Goal: Find specific page/section: Find specific page/section

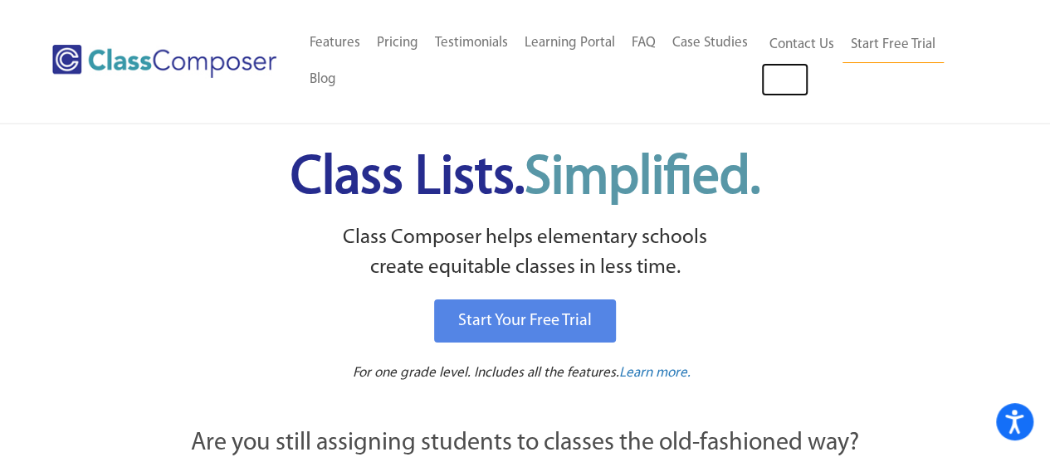
click at [793, 84] on link "Log In" at bounding box center [784, 79] width 47 height 33
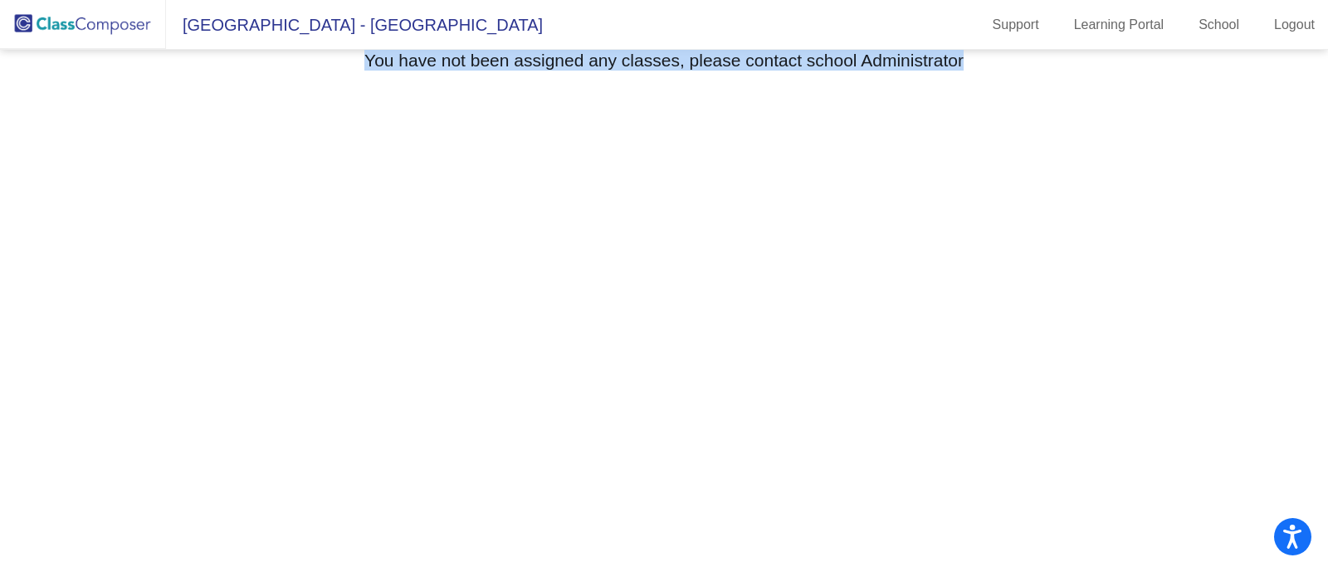
drag, startPoint x: 994, startPoint y: 58, endPoint x: 350, endPoint y: 67, distance: 644.0
click at [350, 67] on div "You have not been assigned any classes, please contact school Administrator" at bounding box center [664, 63] width 1275 height 26
click at [581, 192] on mat-sidenav-content "Select Grade You have not been assigned any classes, please contact school Admi…" at bounding box center [664, 311] width 1328 height 522
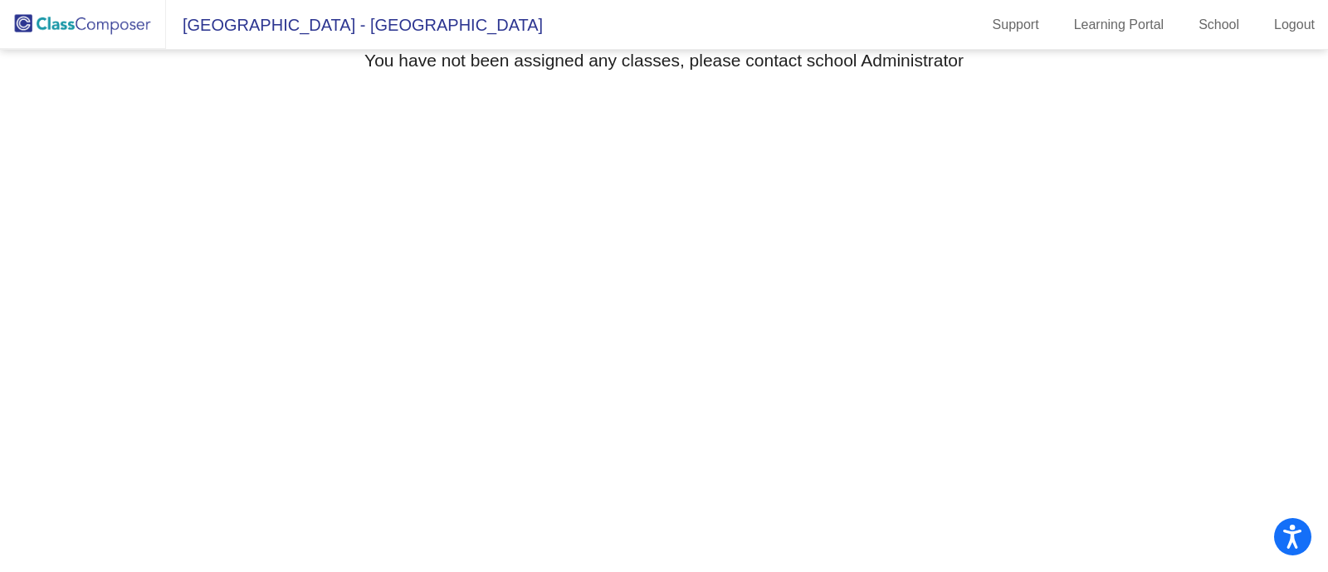
click at [253, 25] on span "[GEOGRAPHIC_DATA] - [GEOGRAPHIC_DATA]" at bounding box center [354, 25] width 377 height 27
click at [120, 24] on img at bounding box center [83, 24] width 166 height 49
click at [1211, 27] on link "School" at bounding box center [1218, 25] width 67 height 27
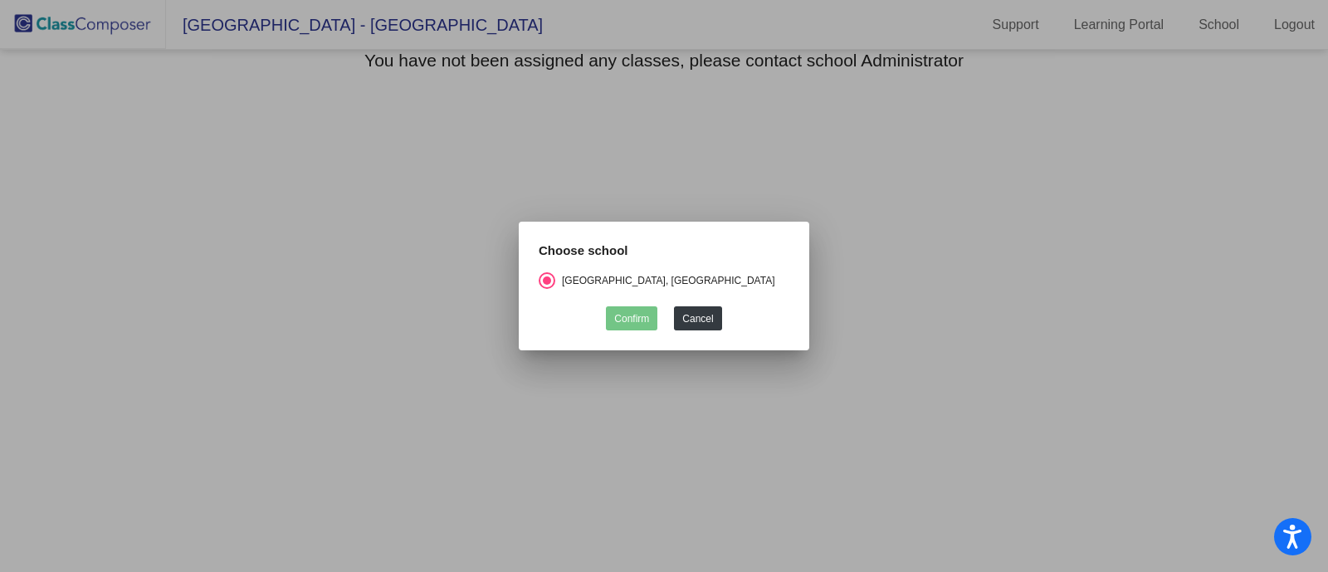
click at [594, 117] on div at bounding box center [664, 286] width 1328 height 572
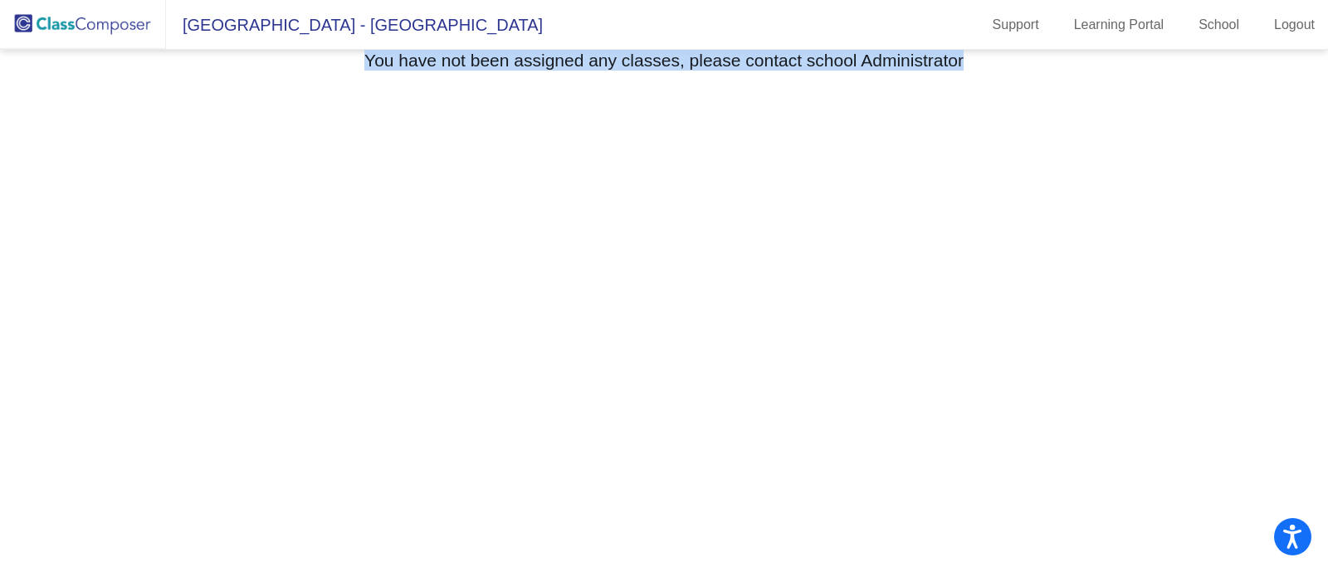
drag, startPoint x: 972, startPoint y: 66, endPoint x: 360, endPoint y: 68, distance: 612.4
click at [360, 68] on div "You have not been assigned any classes, please contact school Administrator" at bounding box center [664, 63] width 1275 height 26
copy h3 "You have not been assigned any classes, please contact school Administrator"
click at [1182, 515] on img "Open Brisk Menu" at bounding box center [1190, 517] width 25 height 25
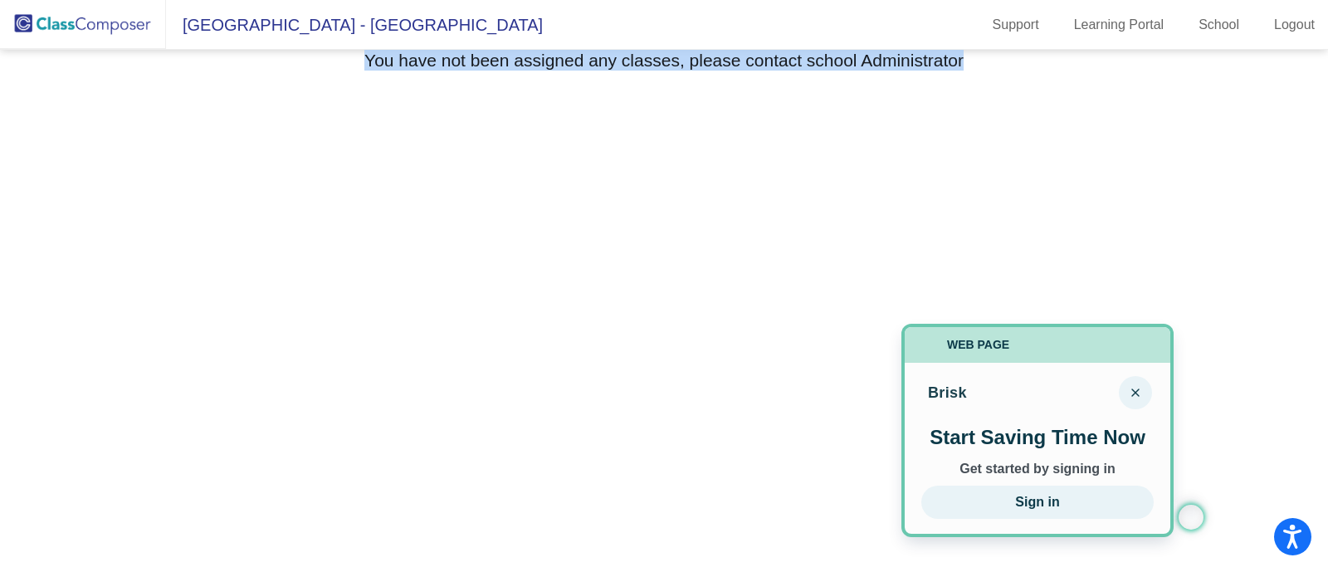
click at [1140, 388] on button "Close" at bounding box center [1135, 392] width 33 height 33
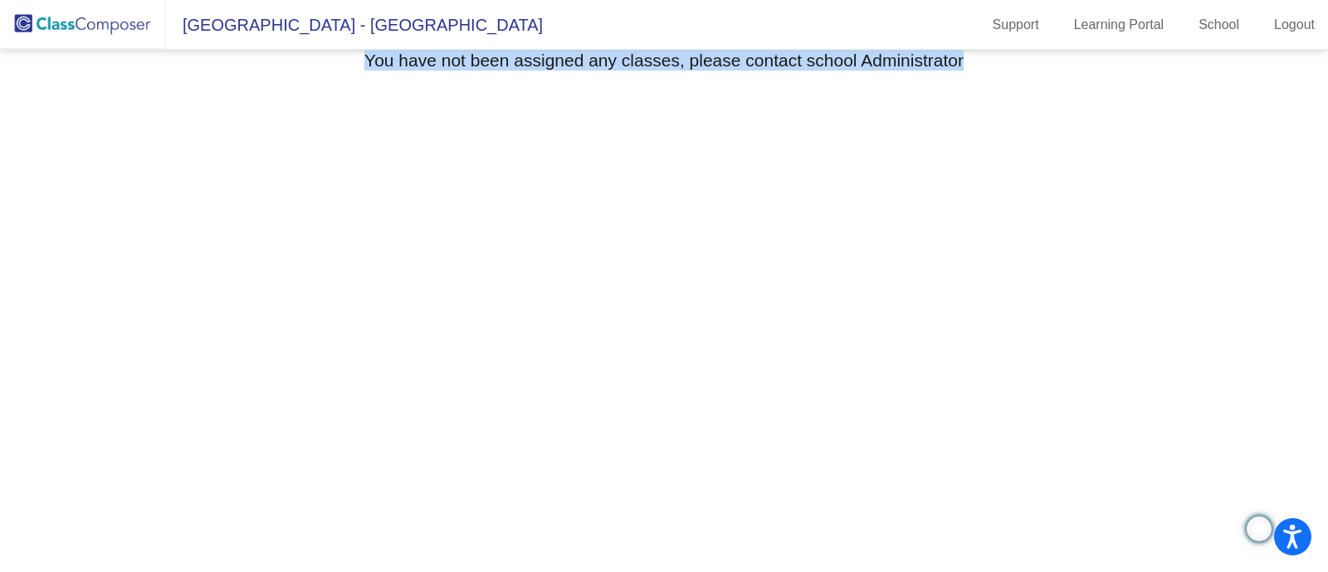
drag, startPoint x: 1191, startPoint y: 512, endPoint x: 1260, endPoint y: 525, distance: 70.1
click at [1260, 525] on img "Open Brisk Menu" at bounding box center [1258, 528] width 25 height 25
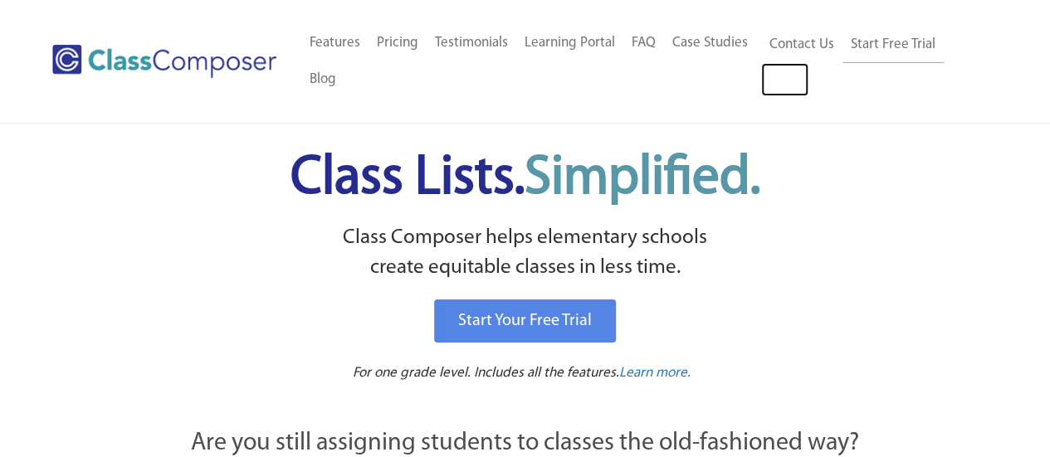
click at [782, 88] on link "Log In" at bounding box center [784, 79] width 47 height 33
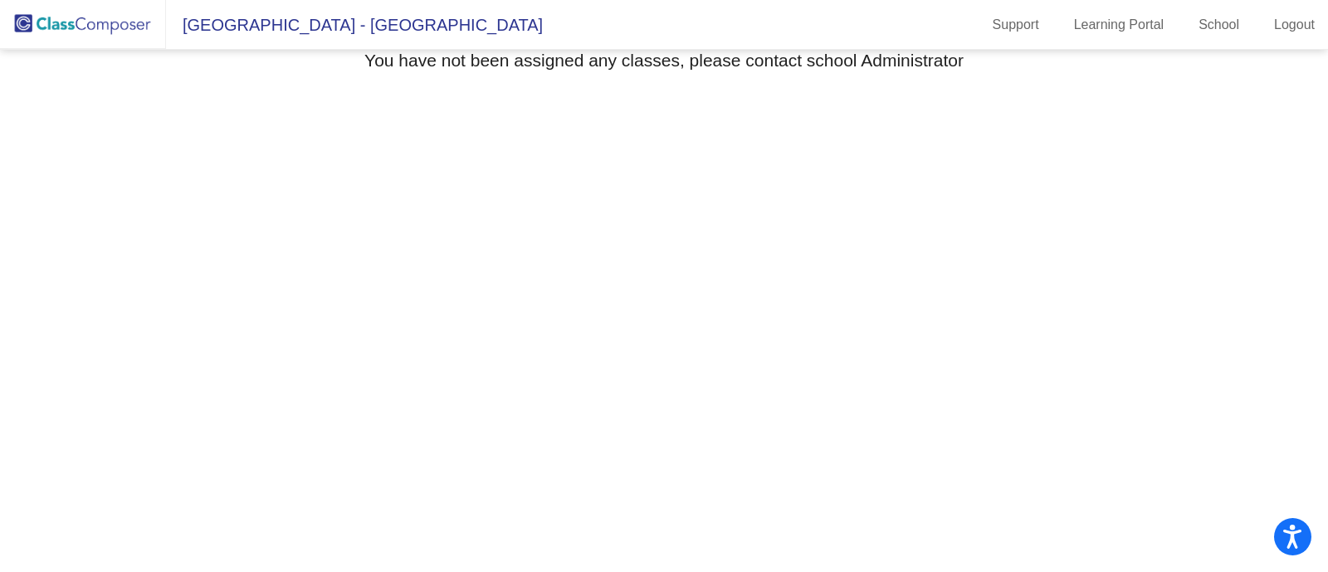
click at [1138, 13] on link "Learning Portal" at bounding box center [1118, 25] width 117 height 27
click at [295, 24] on span "Seldens Landing Elementary - Jordan" at bounding box center [354, 25] width 377 height 27
click at [135, 17] on img at bounding box center [83, 24] width 166 height 49
